Goal: Information Seeking & Learning: Learn about a topic

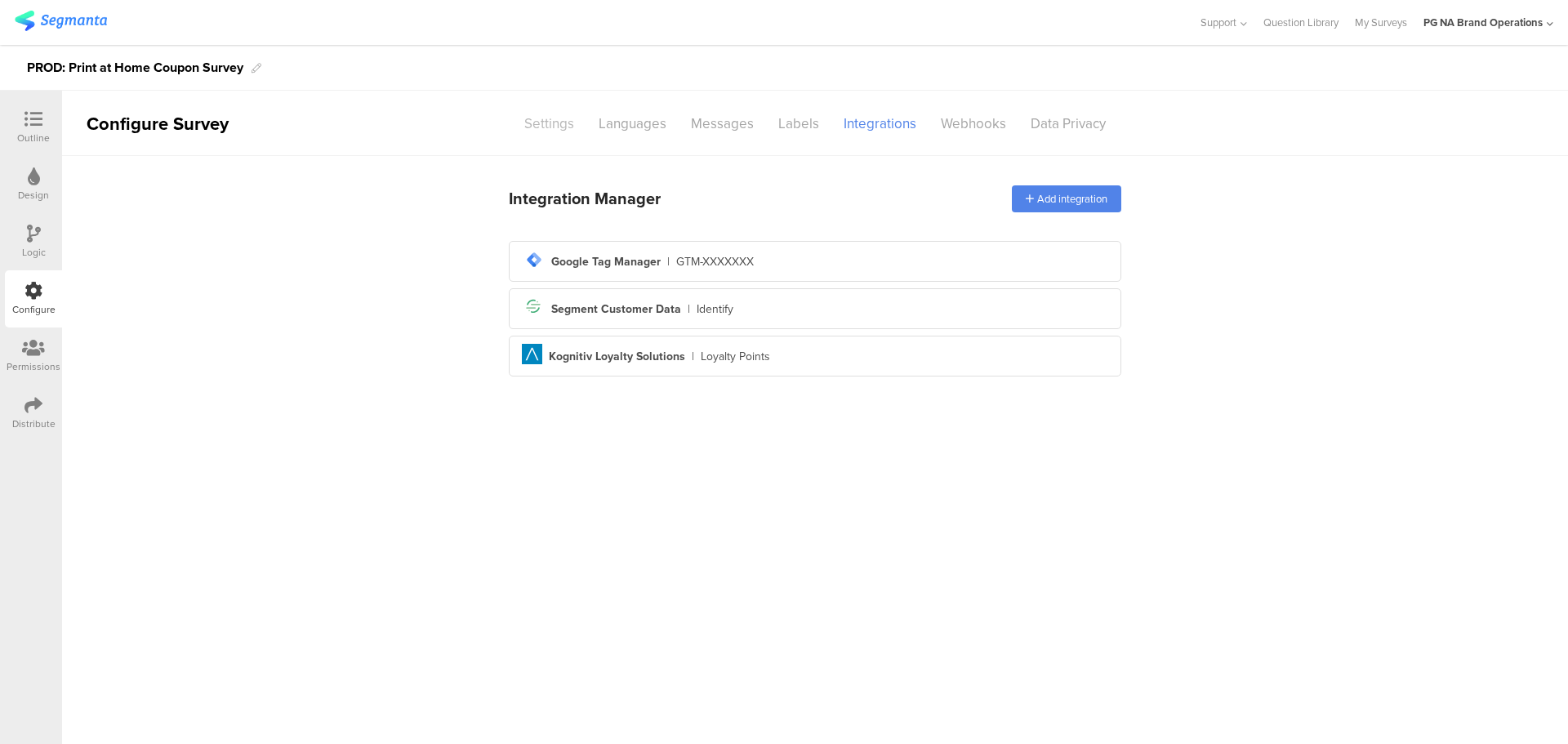
click at [536, 127] on div "Settings" at bounding box center [548, 124] width 74 height 29
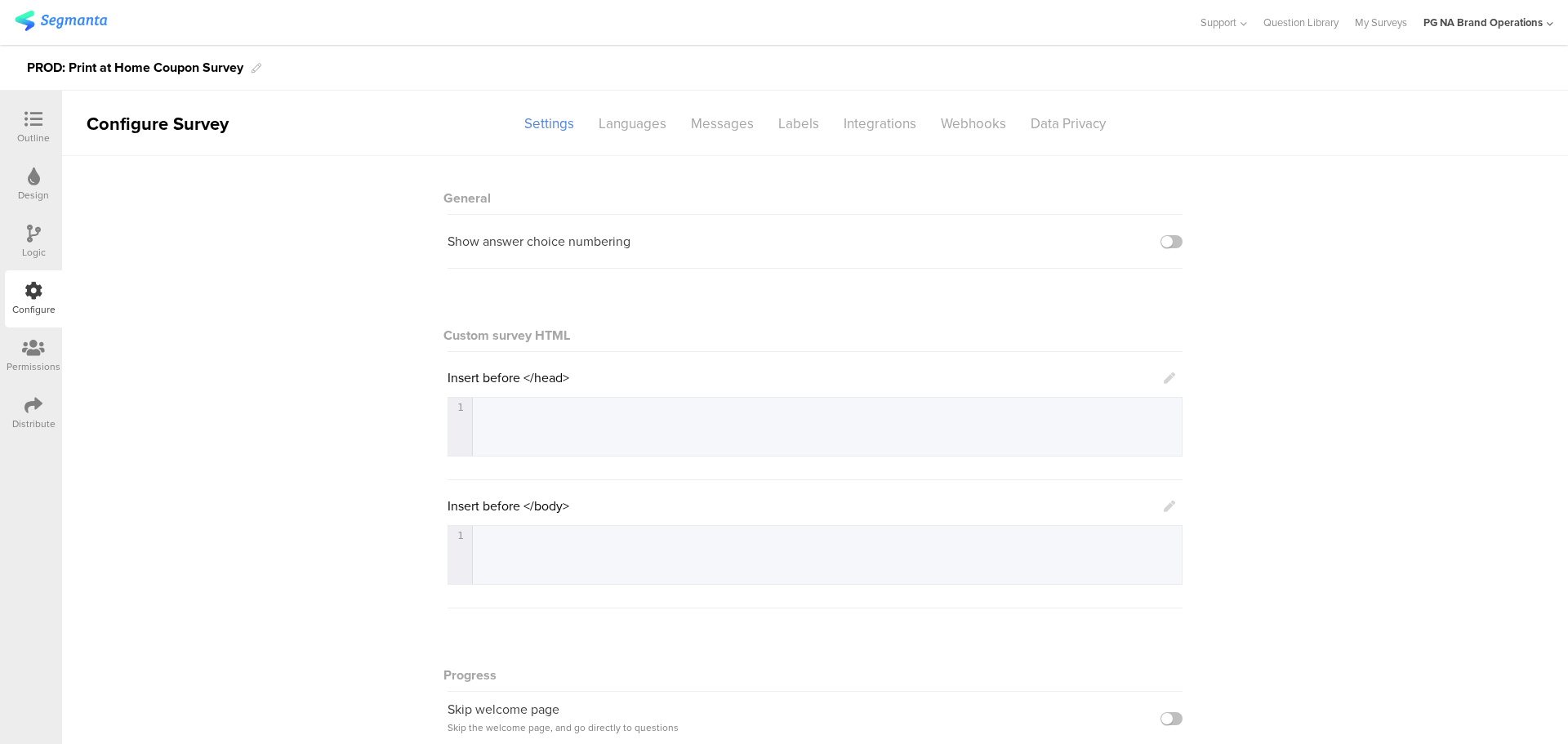
click at [73, 25] on img at bounding box center [61, 20] width 92 height 20
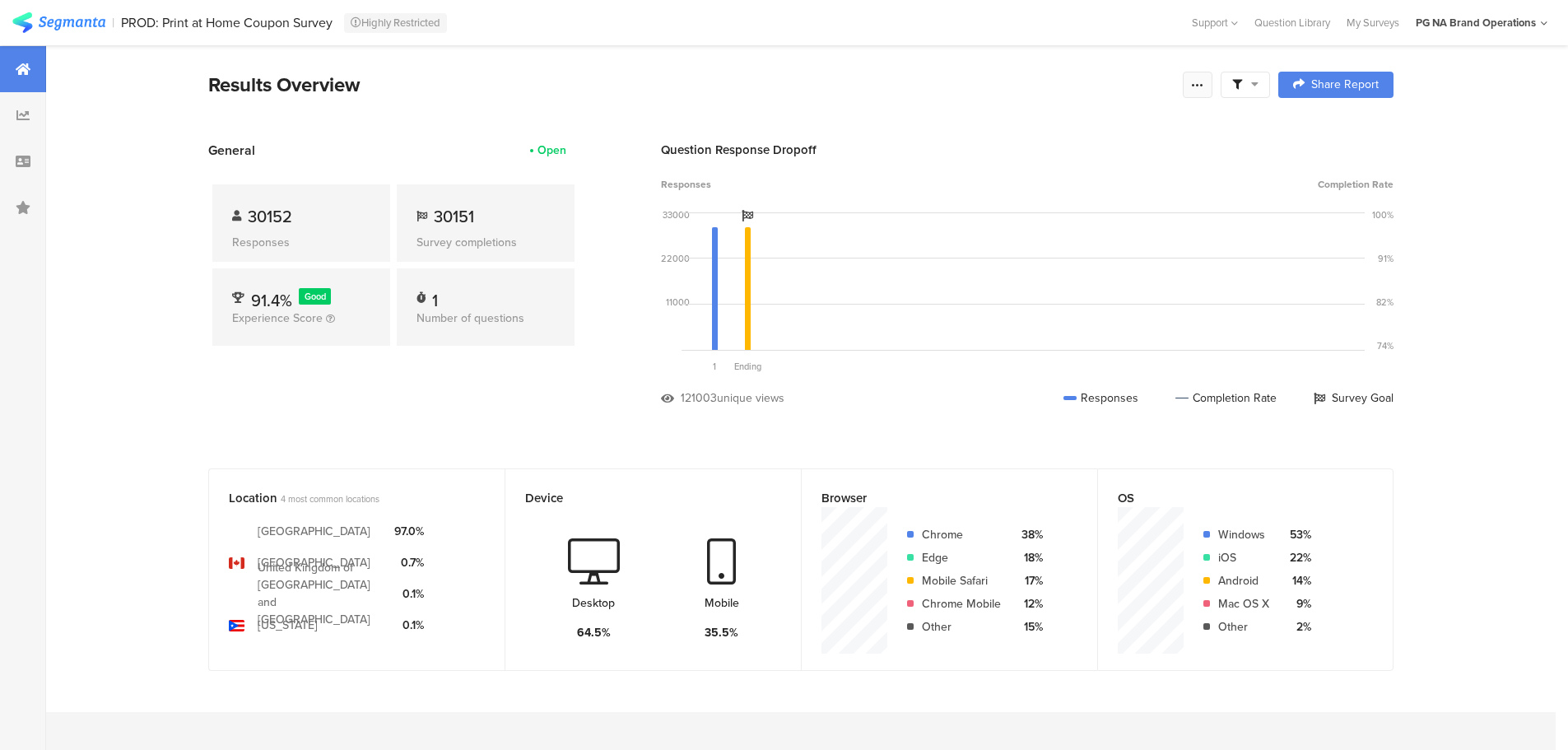
click at [1198, 93] on div at bounding box center [1198, 85] width 30 height 26
click at [1279, 143] on div "Question Response Dropoff" at bounding box center [1027, 149] width 732 height 18
click at [1211, 90] on div at bounding box center [1198, 85] width 30 height 26
click at [1044, 255] on span "Export Results" at bounding box center [1026, 251] width 74 height 18
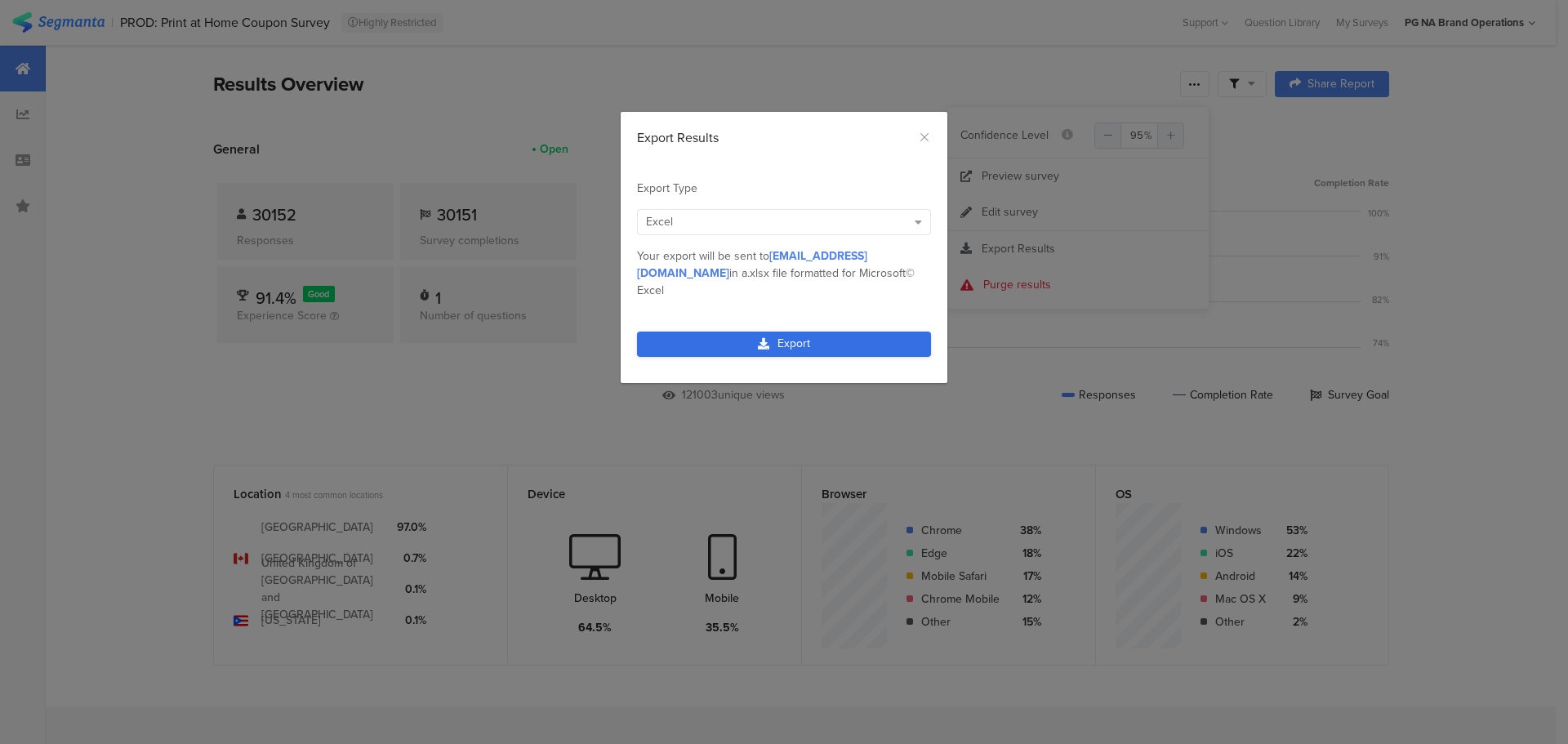
click at [841, 332] on link "Export" at bounding box center [784, 344] width 294 height 25
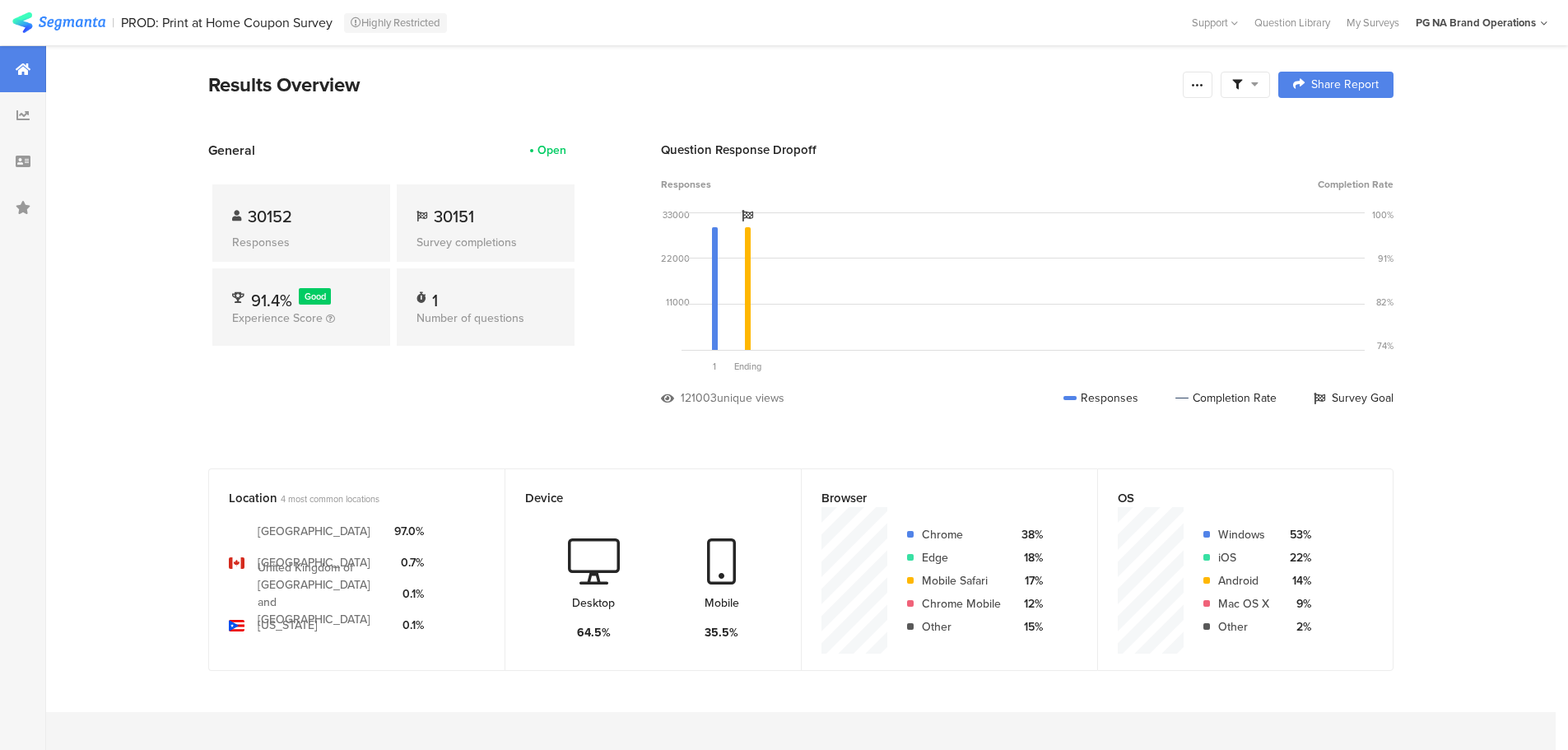
click at [1251, 86] on span at bounding box center [1245, 84] width 26 height 15
click at [1536, 346] on section "Results Overview Share Report Share Cancel Share Report Share Report General Op…" at bounding box center [801, 562] width 1509 height 1033
click at [1204, 87] on icon at bounding box center [1197, 84] width 13 height 13
click at [1051, 254] on span "Export Results" at bounding box center [1026, 251] width 74 height 18
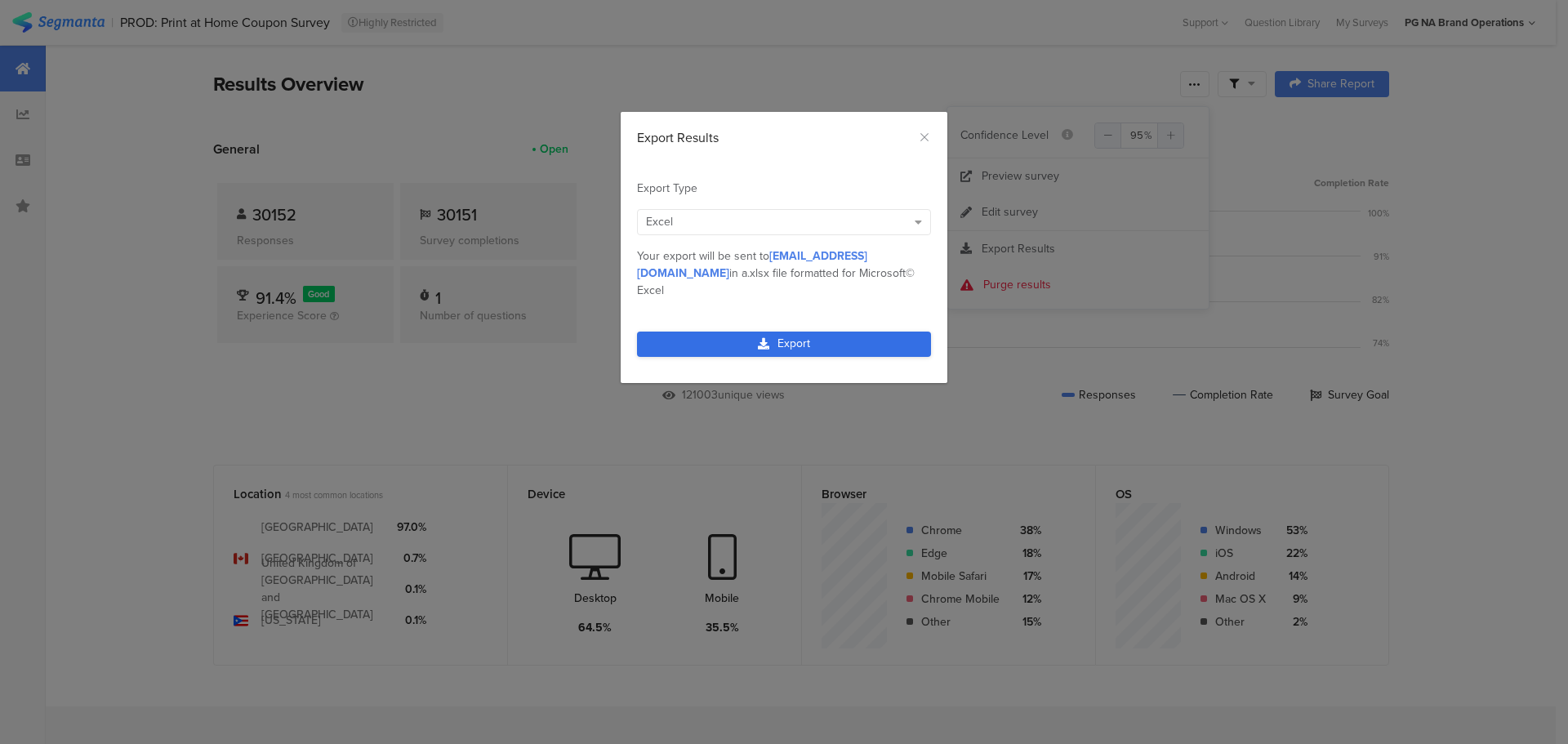
click at [818, 332] on link "Export" at bounding box center [784, 344] width 294 height 25
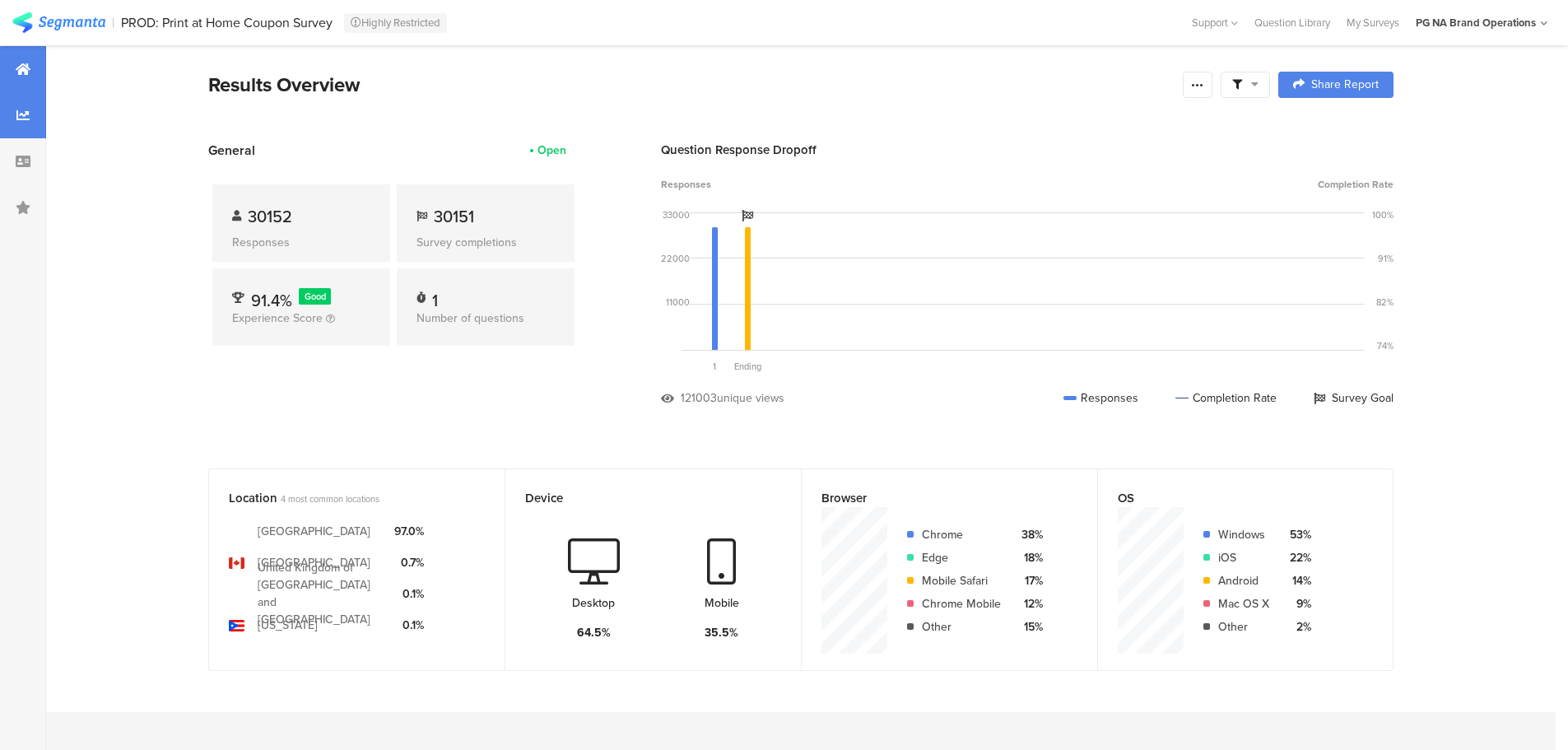
click at [22, 109] on icon at bounding box center [23, 115] width 13 height 13
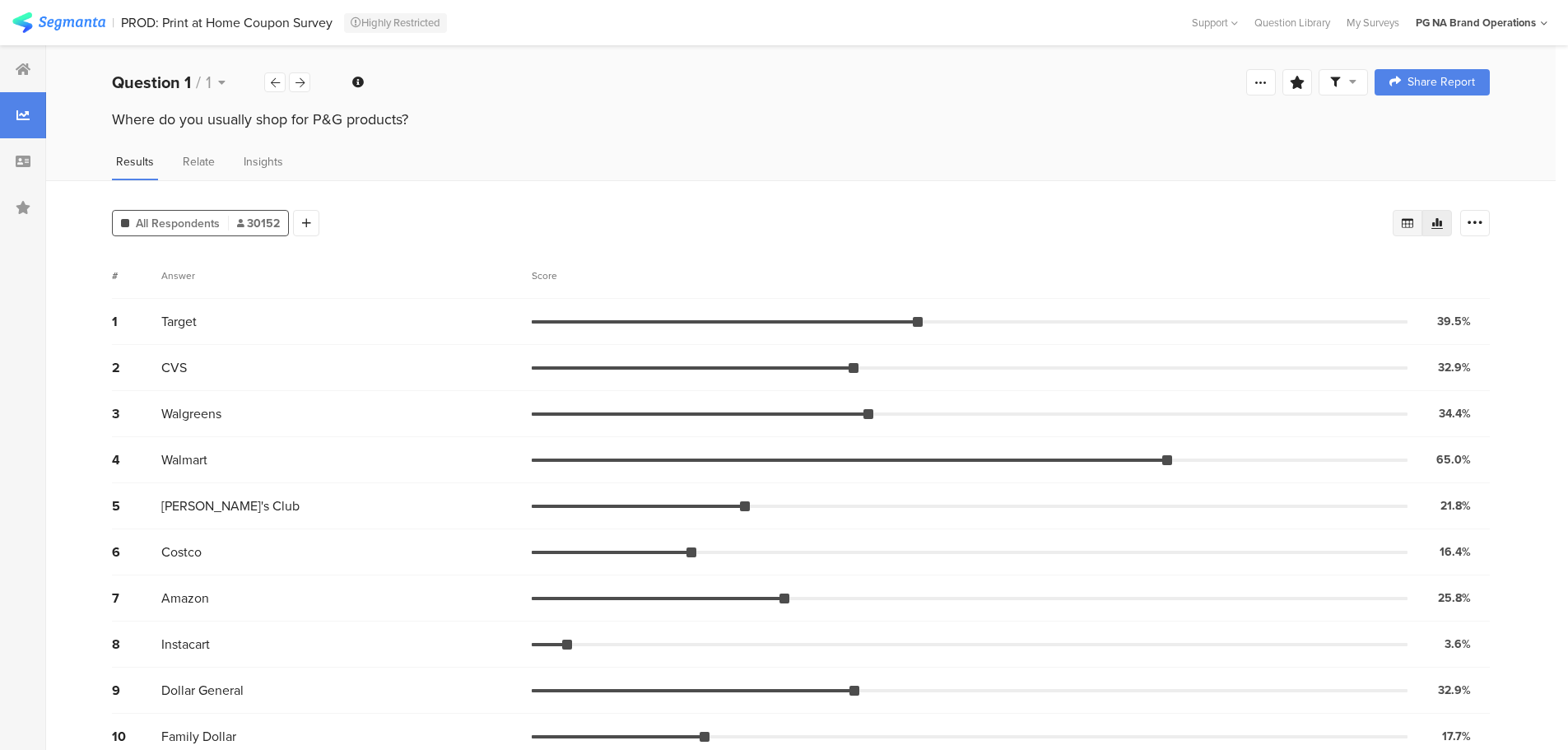
click at [1422, 226] on div at bounding box center [1408, 223] width 30 height 26
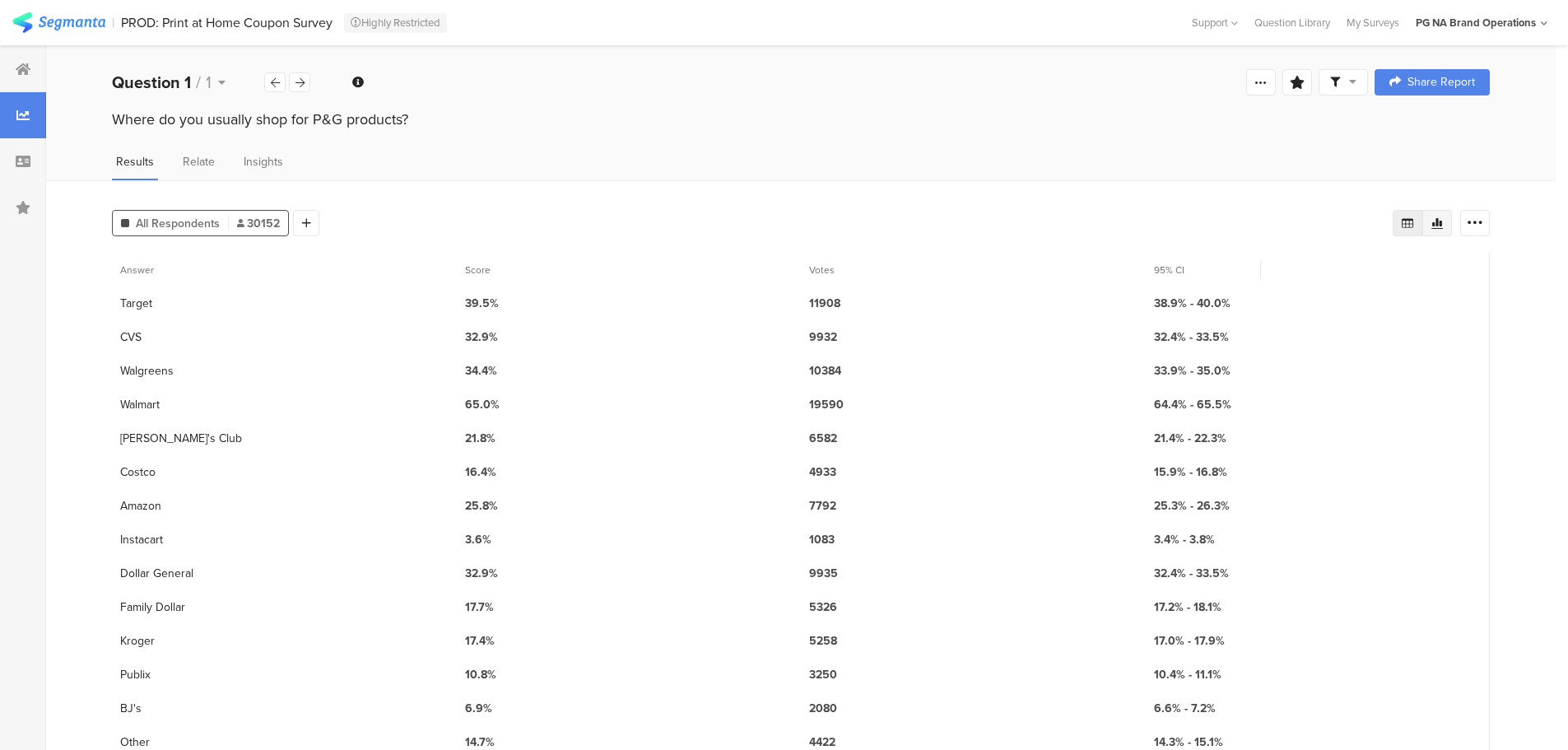
click at [1443, 225] on icon at bounding box center [1436, 223] width 13 height 13
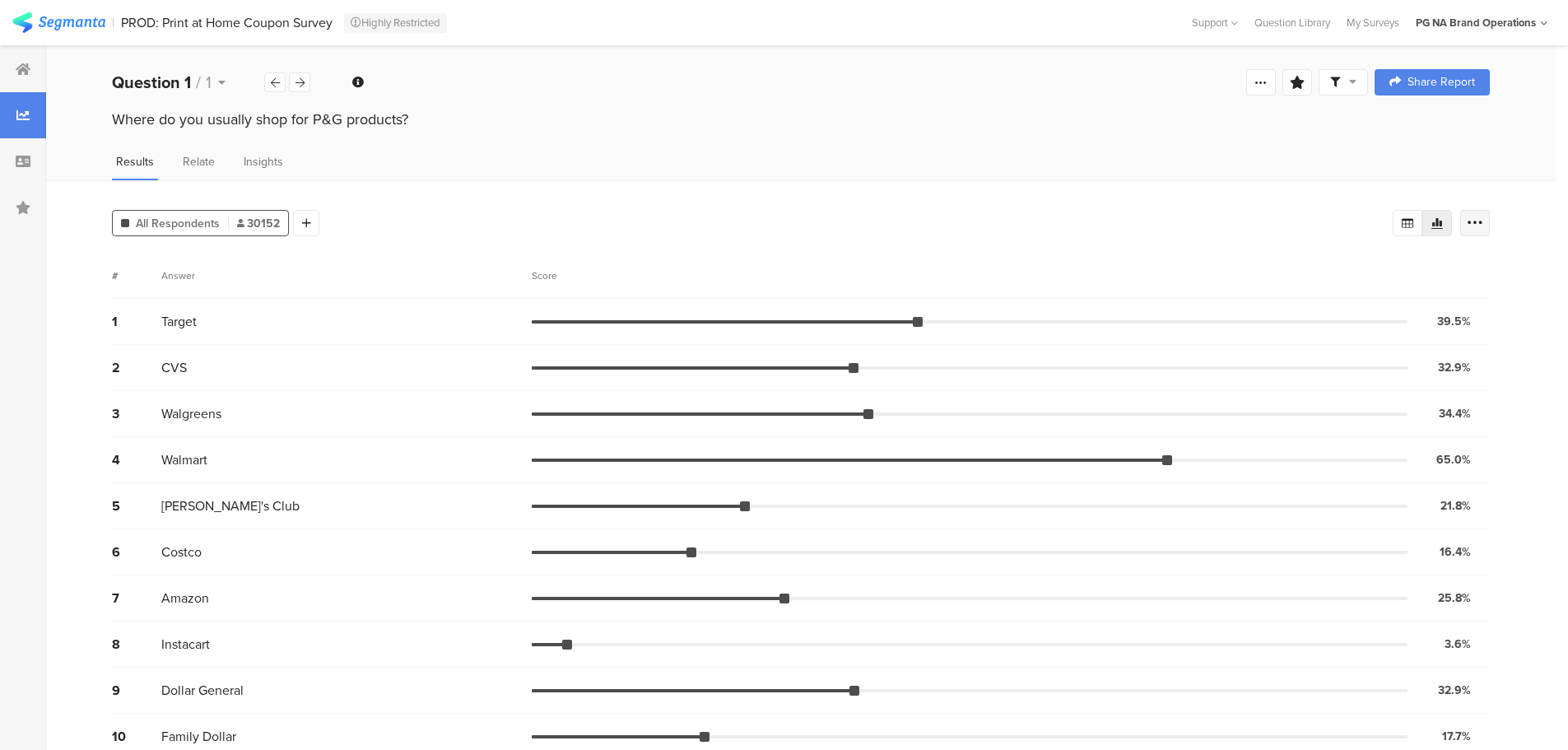
click at [1479, 226] on div at bounding box center [1475, 223] width 30 height 26
click at [809, 218] on div "All Respondents 30152 Add Segment" at bounding box center [752, 220] width 1280 height 33
click at [203, 157] on span "Relate" at bounding box center [198, 162] width 32 height 18
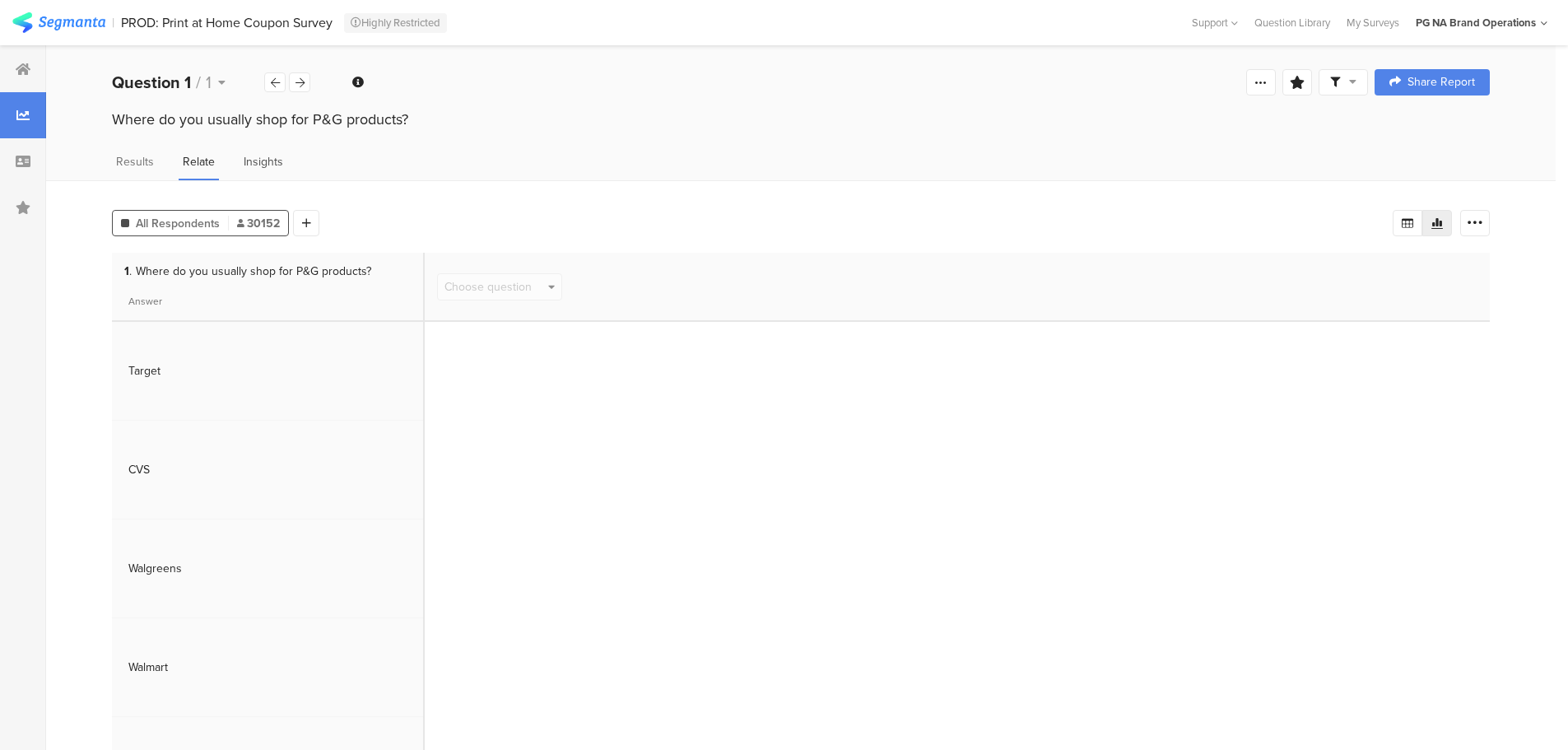
click at [264, 166] on span "Insights" at bounding box center [263, 162] width 39 height 18
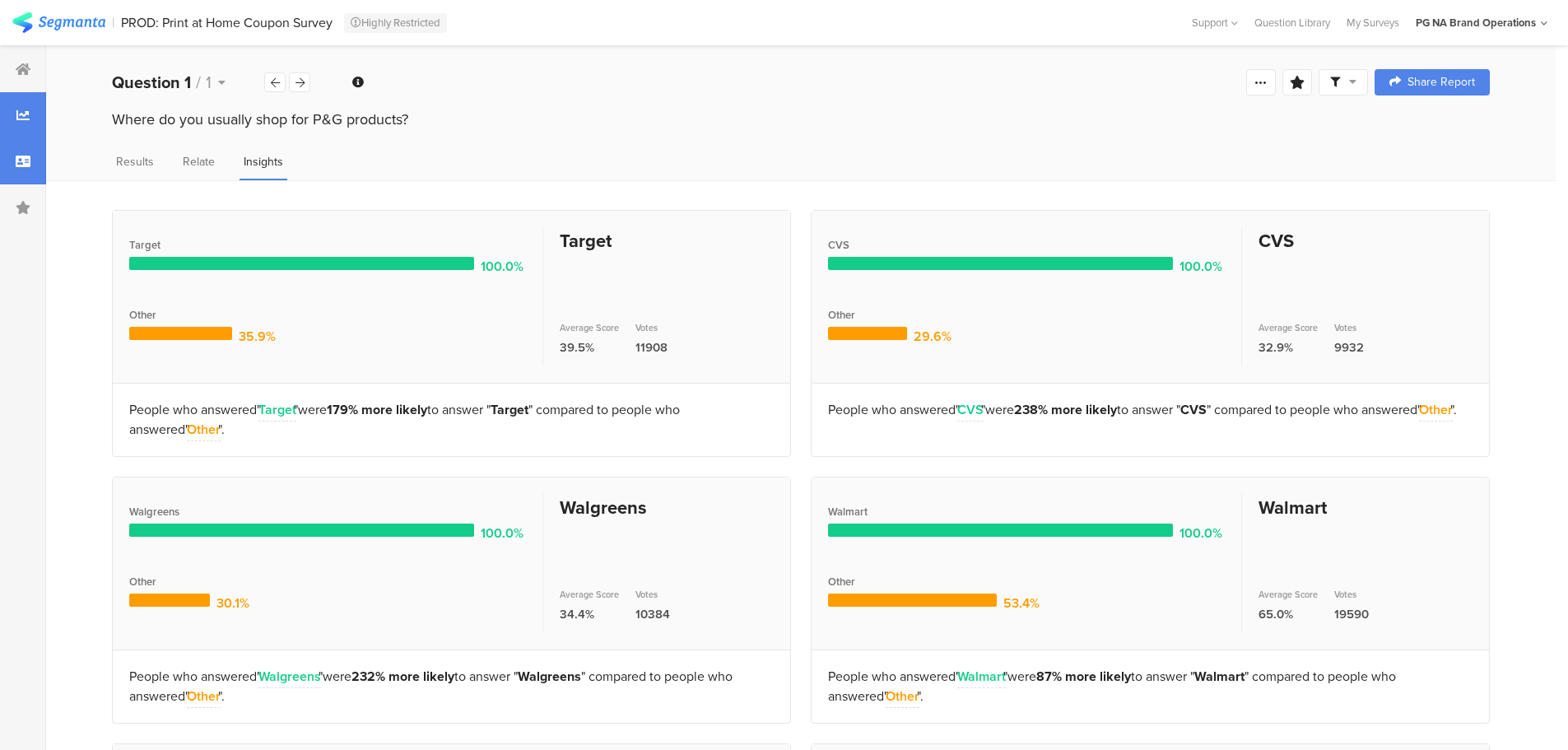
click at [19, 157] on icon at bounding box center [23, 161] width 15 height 13
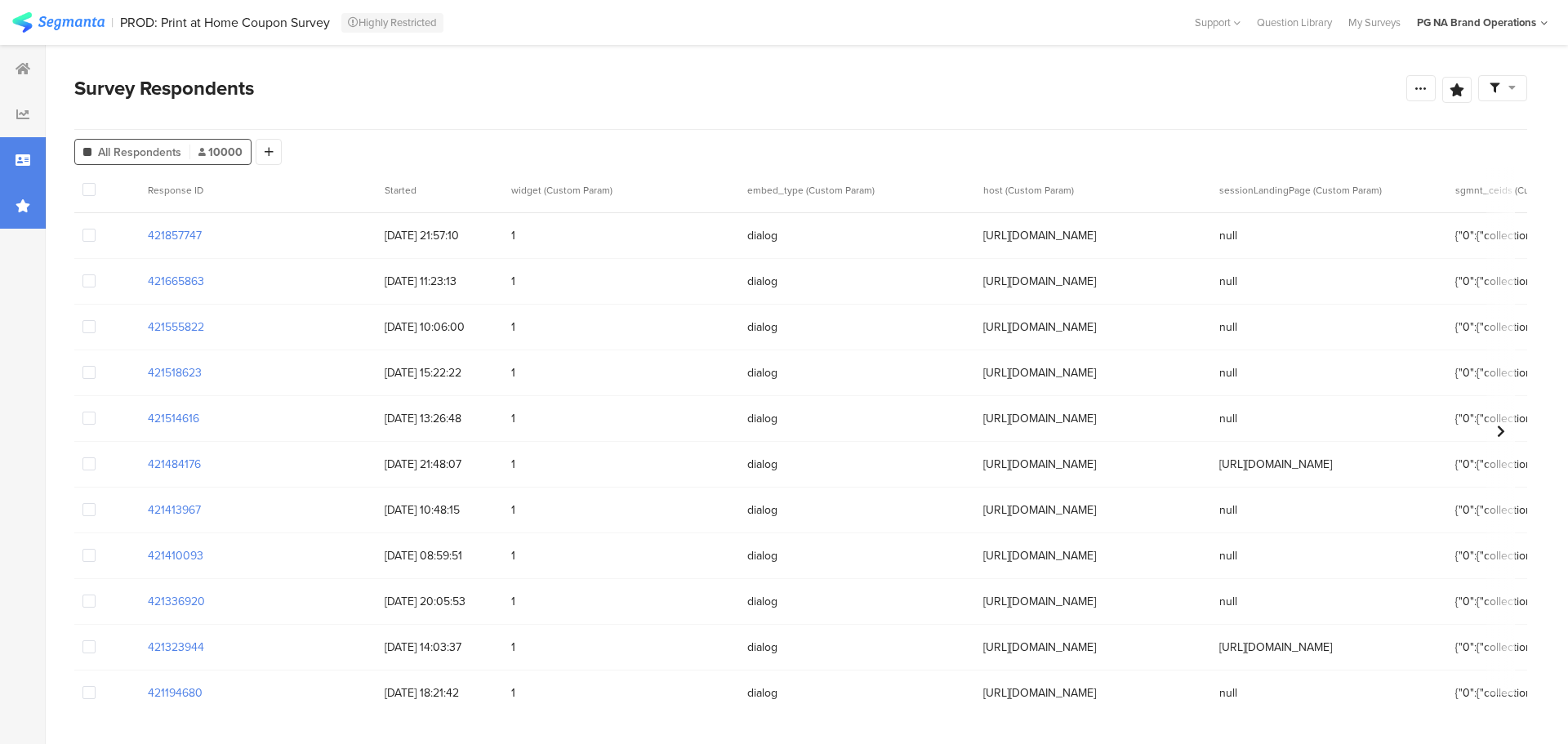
click at [9, 200] on div at bounding box center [23, 205] width 46 height 46
click at [17, 205] on icon at bounding box center [23, 205] width 15 height 13
click at [25, 122] on div at bounding box center [23, 114] width 46 height 46
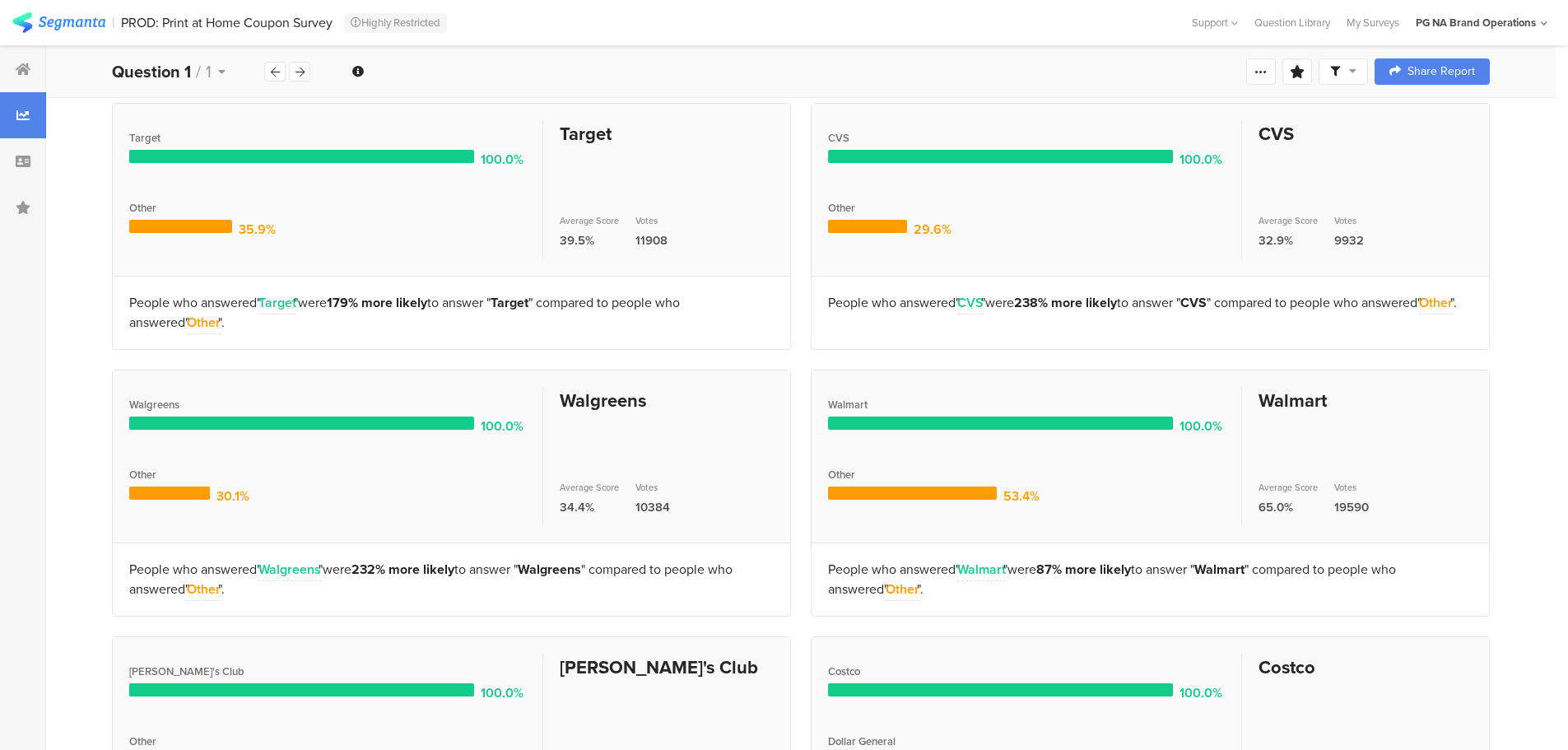
scroll to position [82, 0]
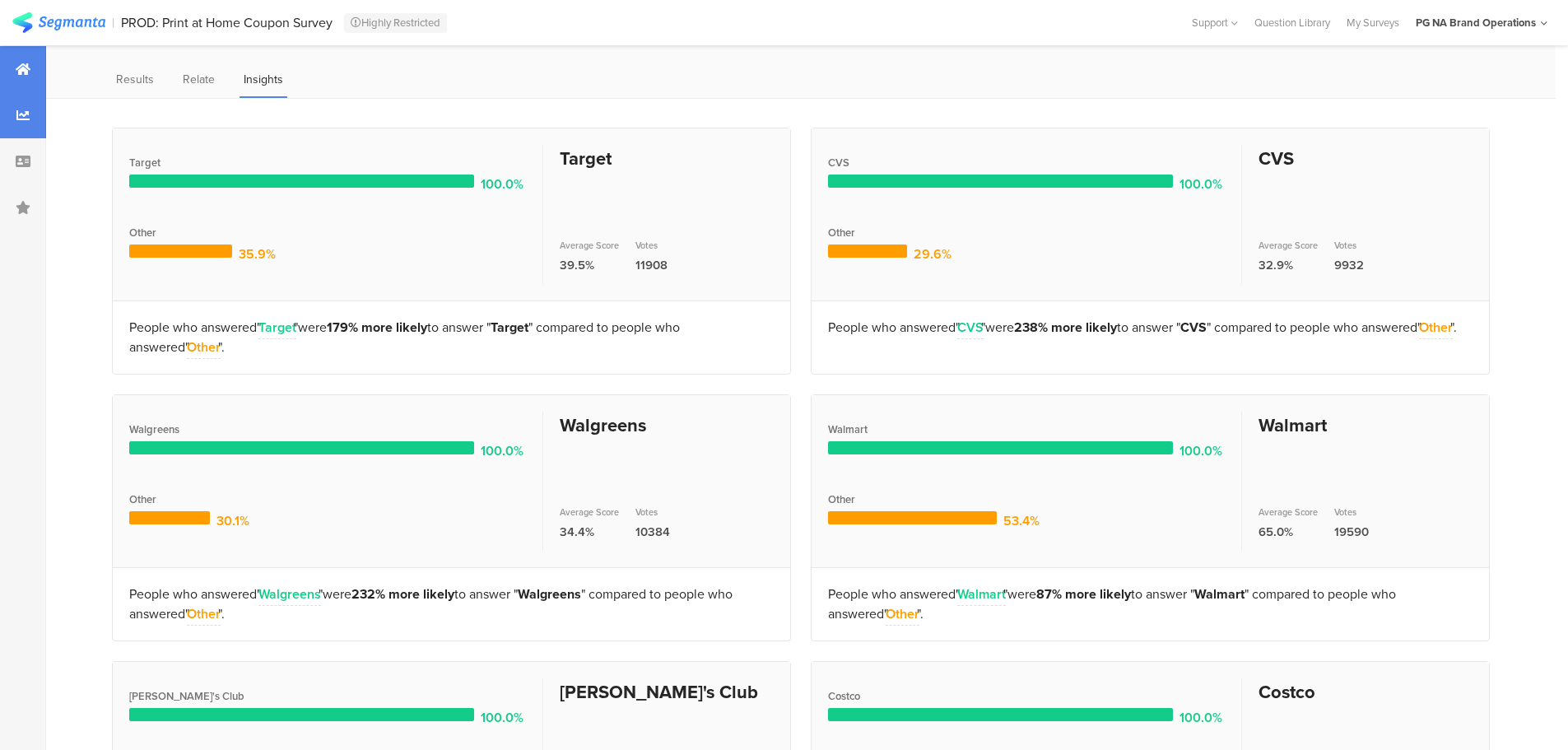
click at [25, 63] on icon at bounding box center [23, 68] width 15 height 13
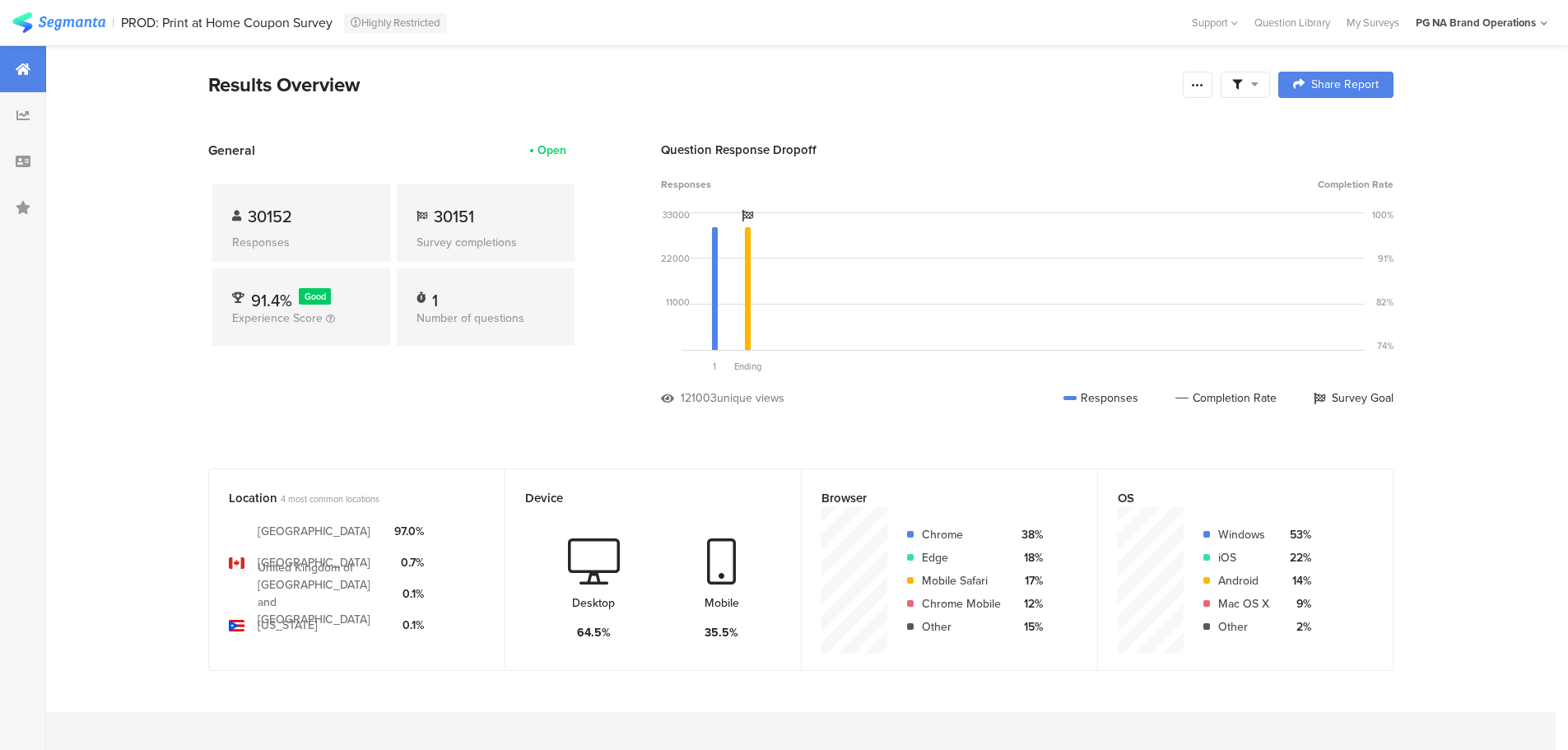
click at [79, 20] on img at bounding box center [59, 22] width 93 height 20
